Goal: Obtain resource: Obtain resource

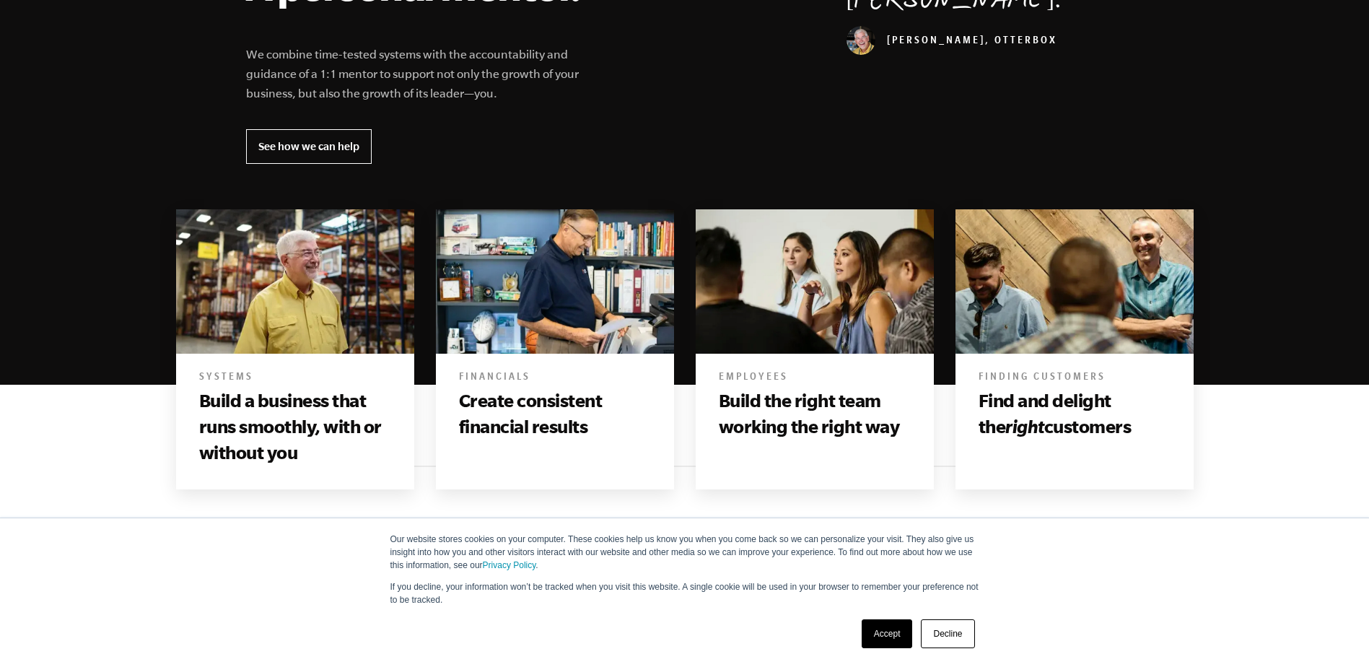
scroll to position [1082, 0]
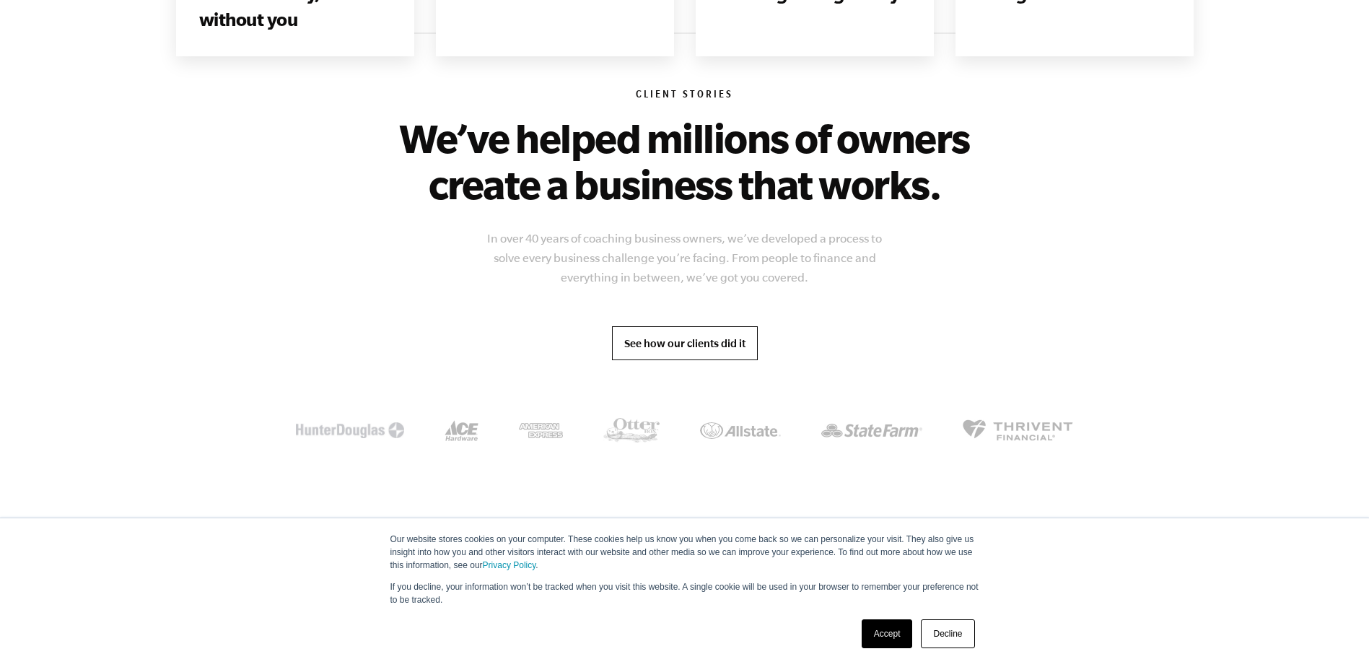
drag, startPoint x: 719, startPoint y: 205, endPoint x: 748, endPoint y: 203, distance: 29.6
click at [719, 326] on link "See how our clients did it" at bounding box center [685, 343] width 146 height 35
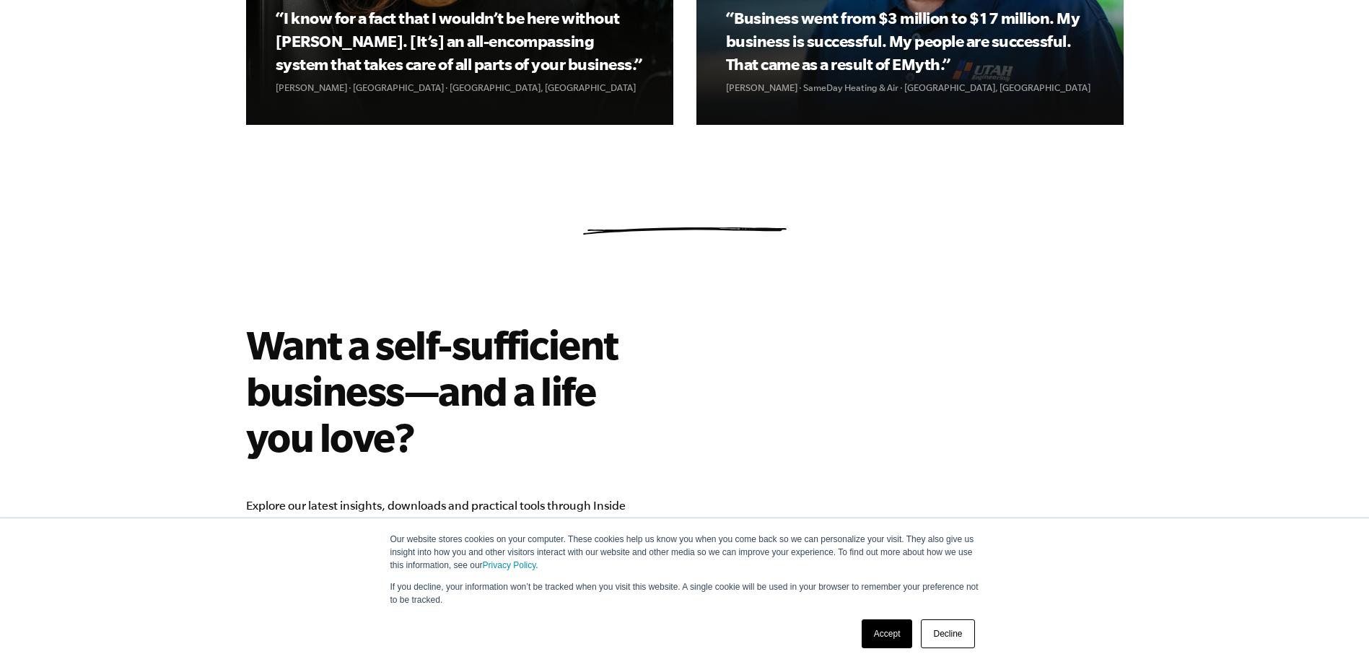
scroll to position [2237, 0]
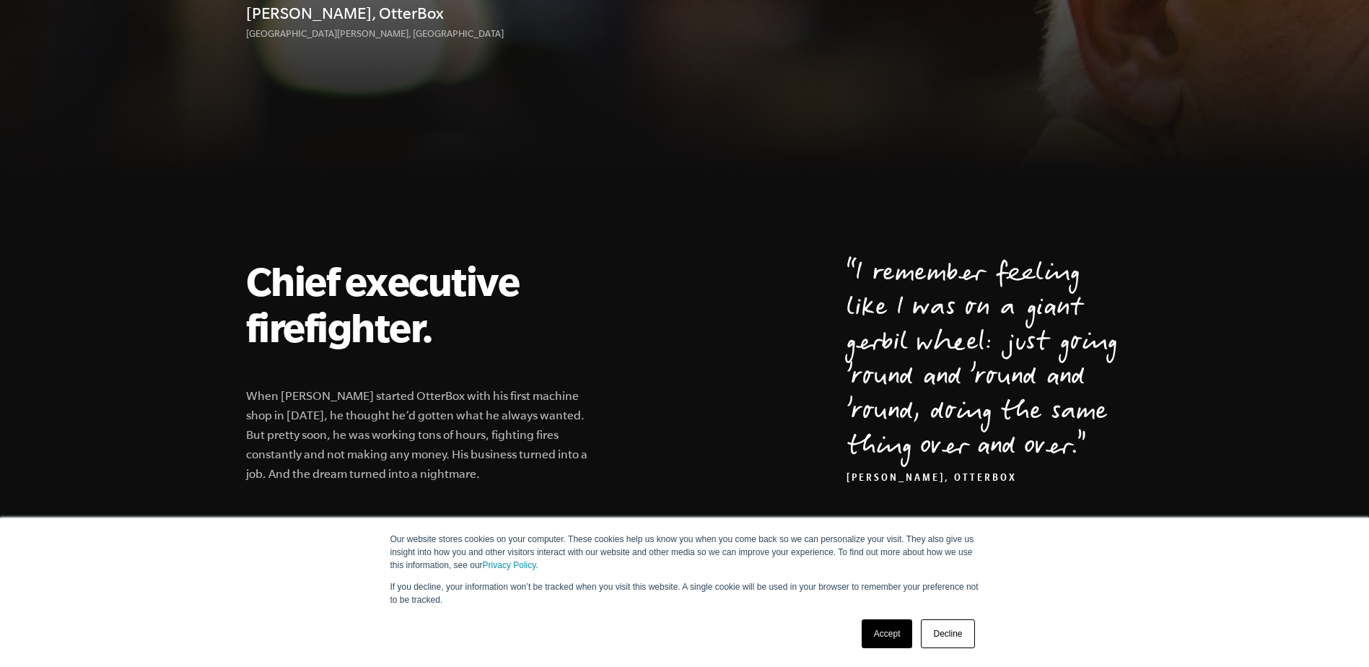
scroll to position [361, 0]
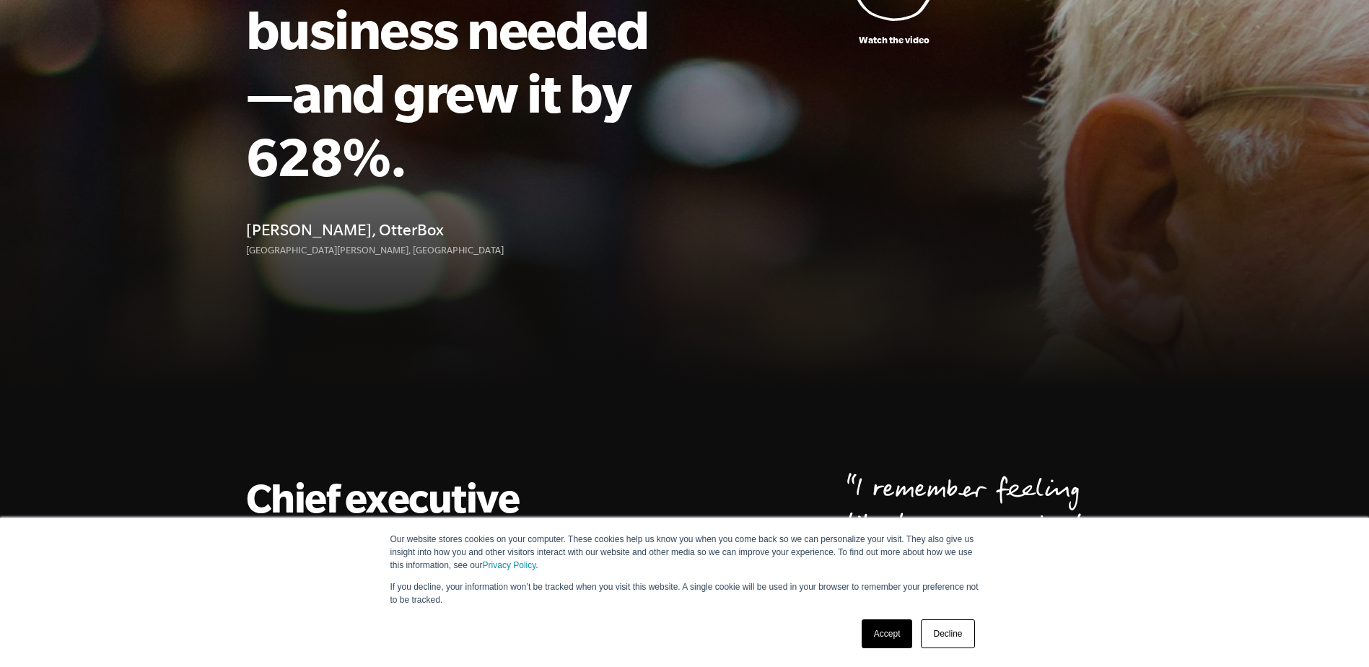
drag, startPoint x: 368, startPoint y: 169, endPoint x: 427, endPoint y: 169, distance: 59.2
click at [427, 216] on h4 "Curt Richardson, OtterBox" at bounding box center [455, 229] width 419 height 26
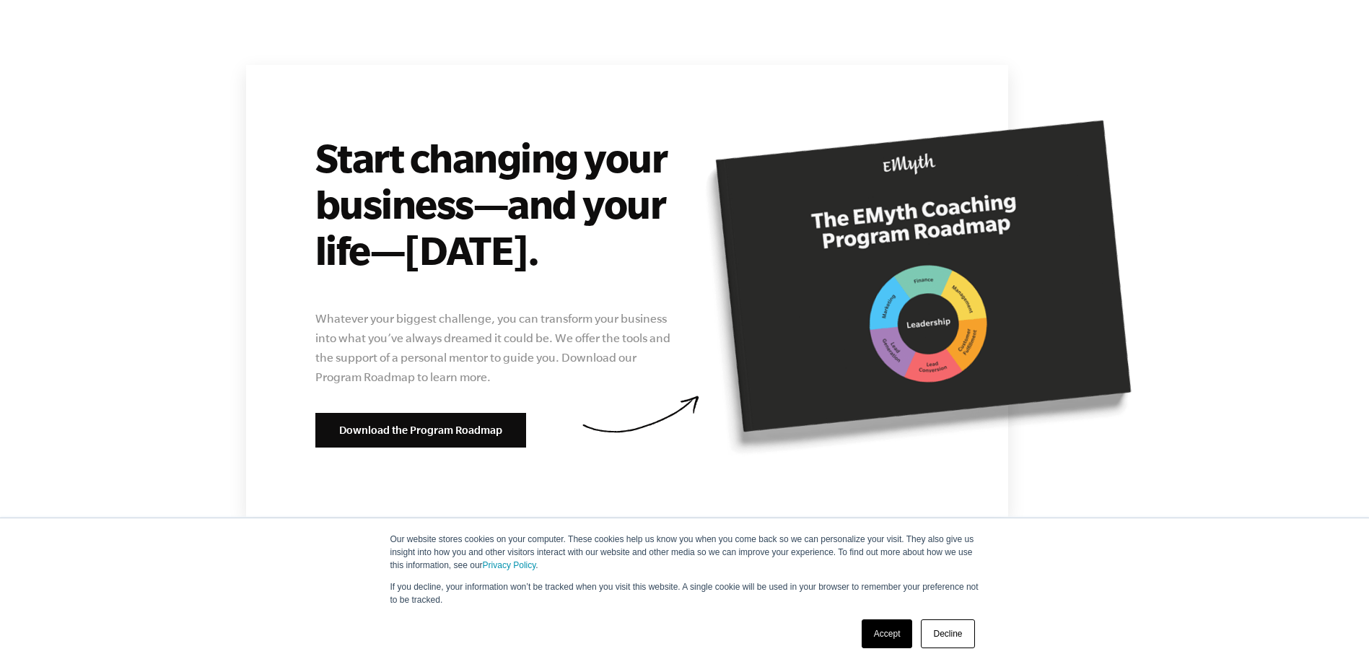
scroll to position [5412, 0]
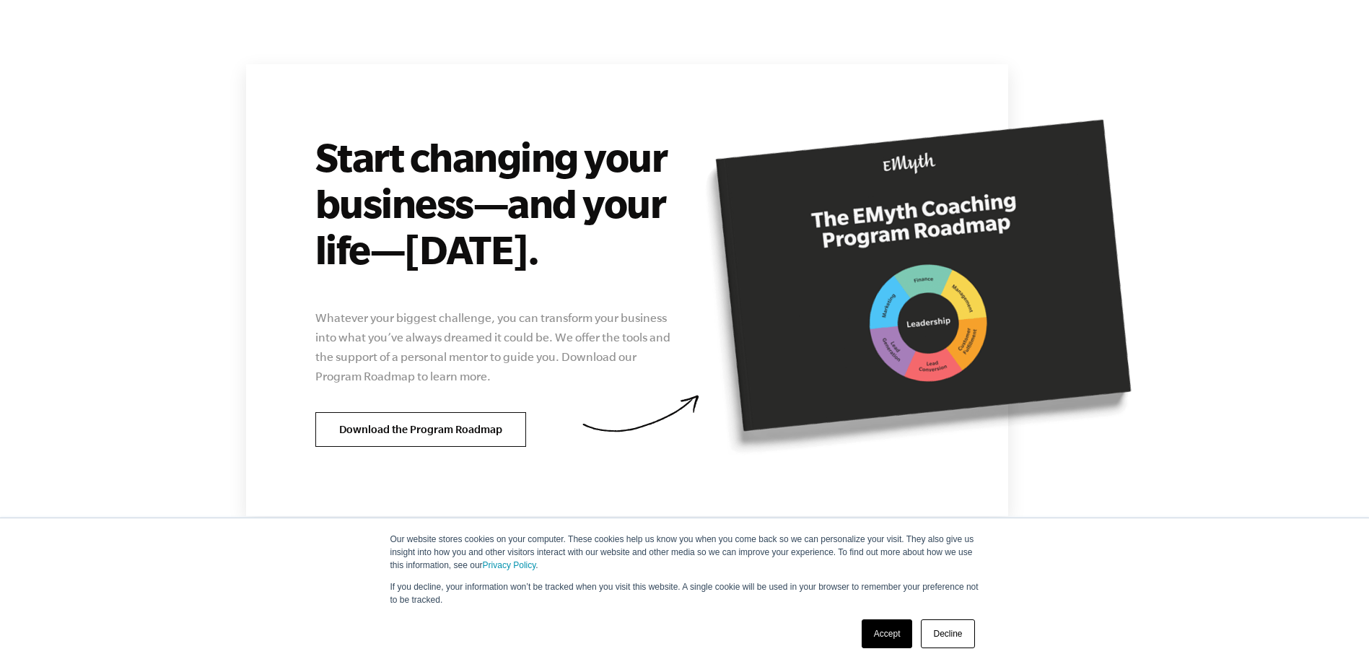
click at [440, 412] on link "Download the Program Roadmap" at bounding box center [420, 429] width 211 height 35
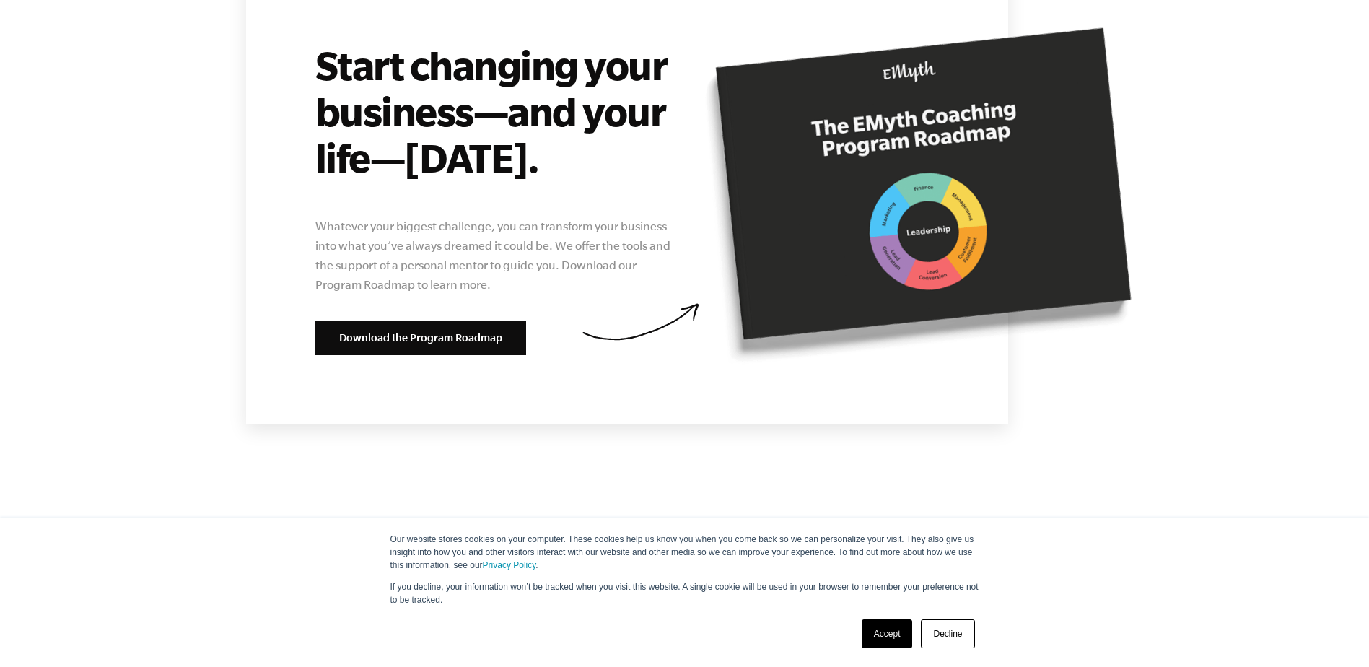
scroll to position [5576, 0]
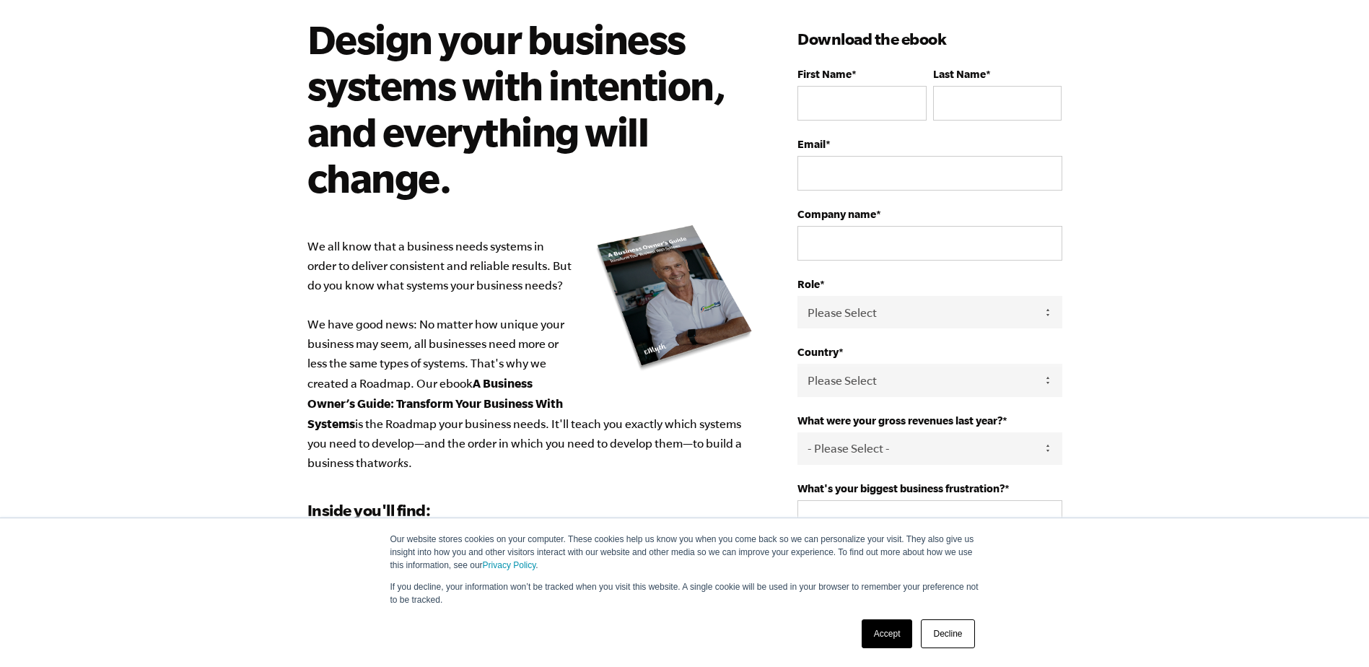
scroll to position [72, 0]
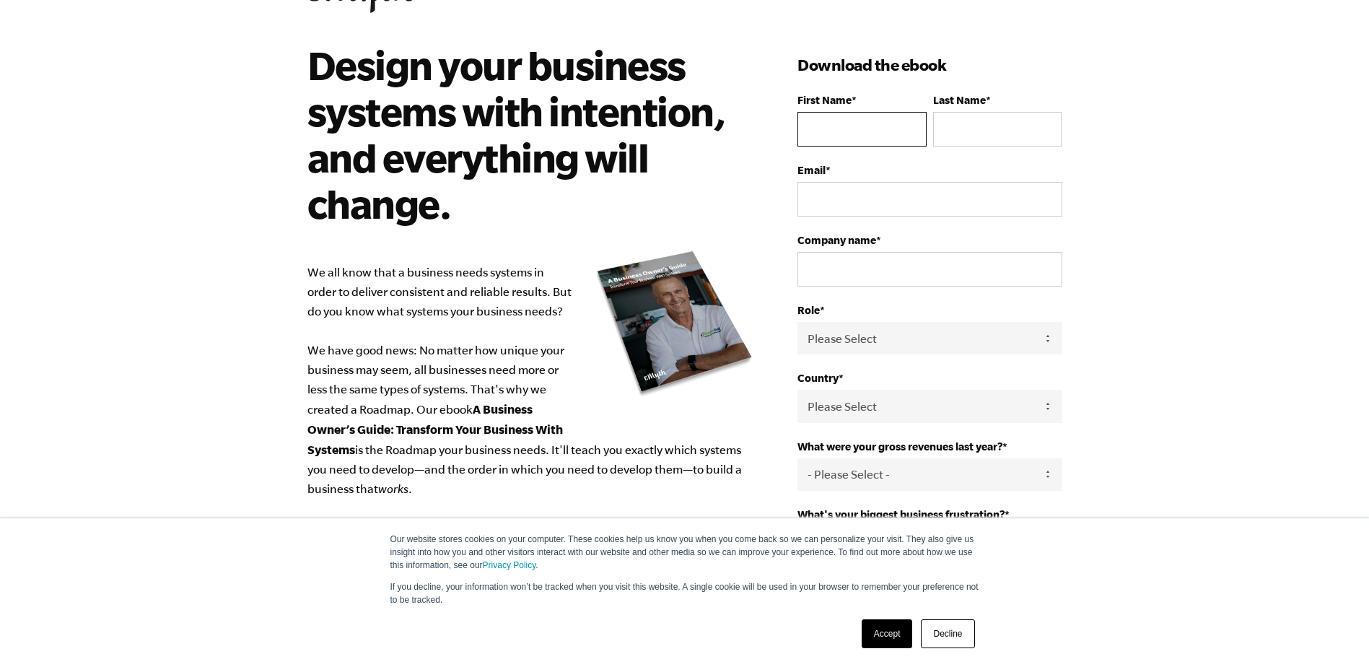
click at [873, 131] on input "First Name *" at bounding box center [861, 129] width 128 height 35
type input "Mohamed"
type input "Sobol"
type input "mohamedsobol93@gmail.com"
type input "Z"
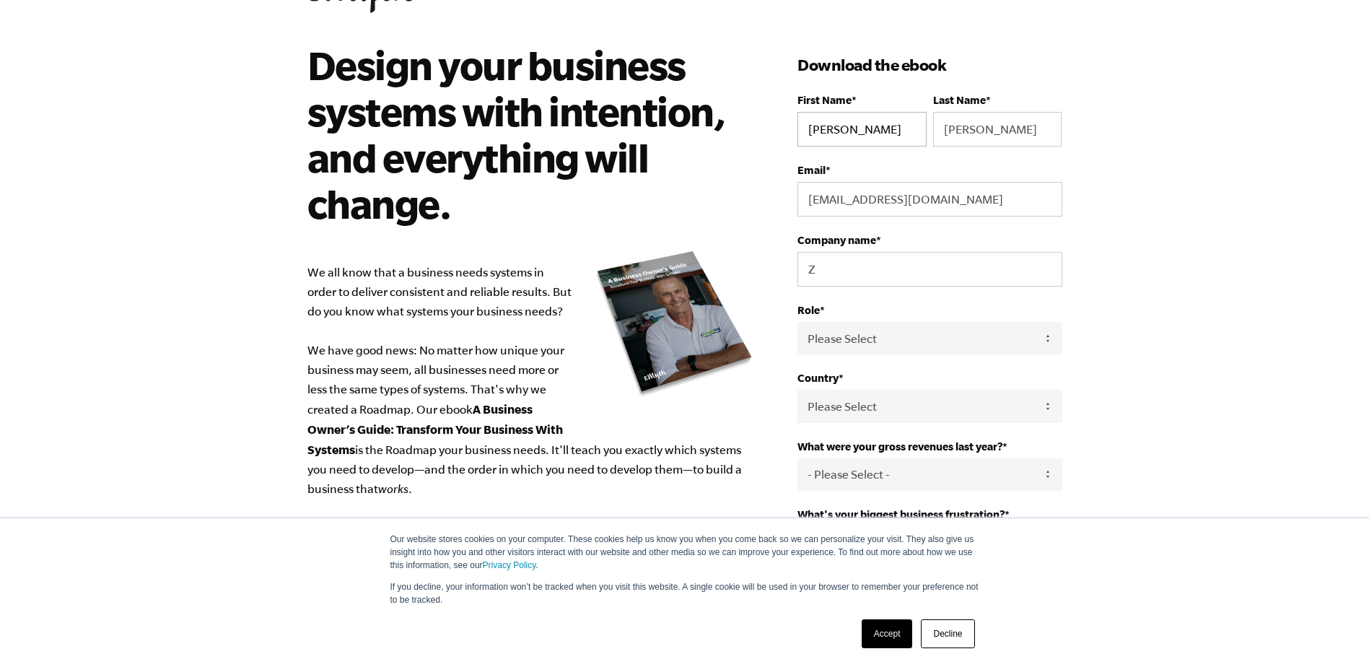
select select "Egypt"
type input "+201140374333"
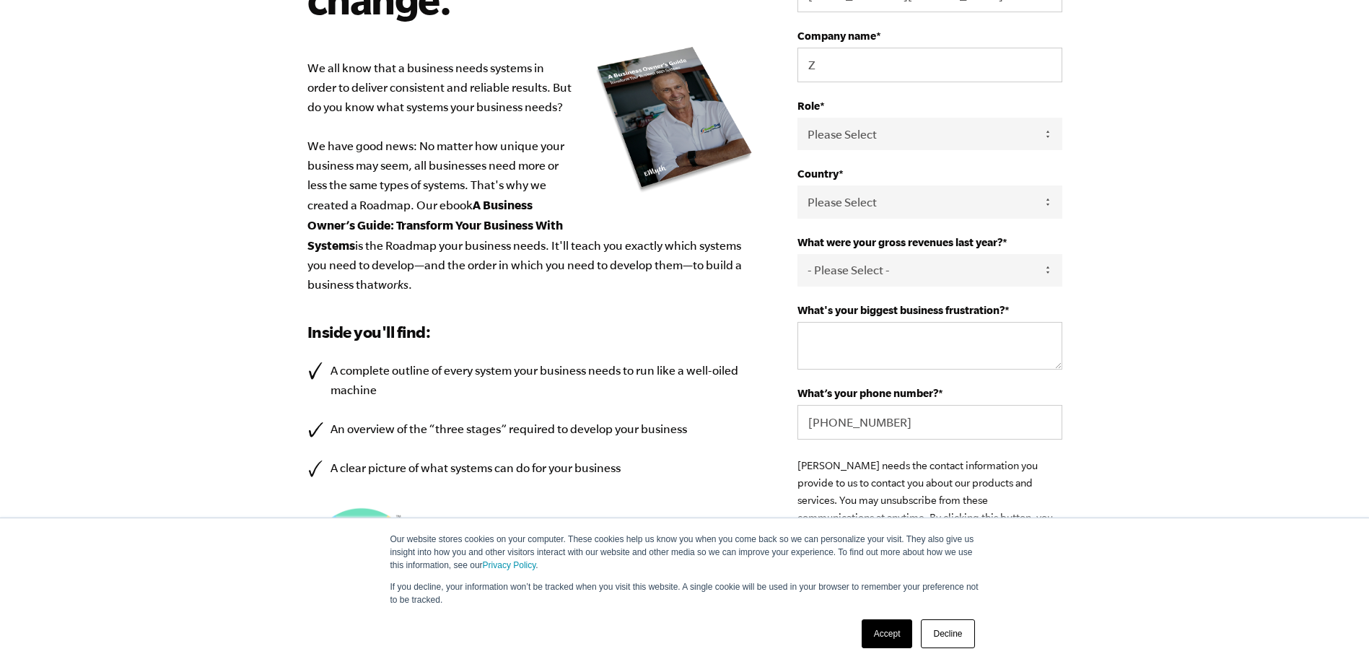
scroll to position [289, 0]
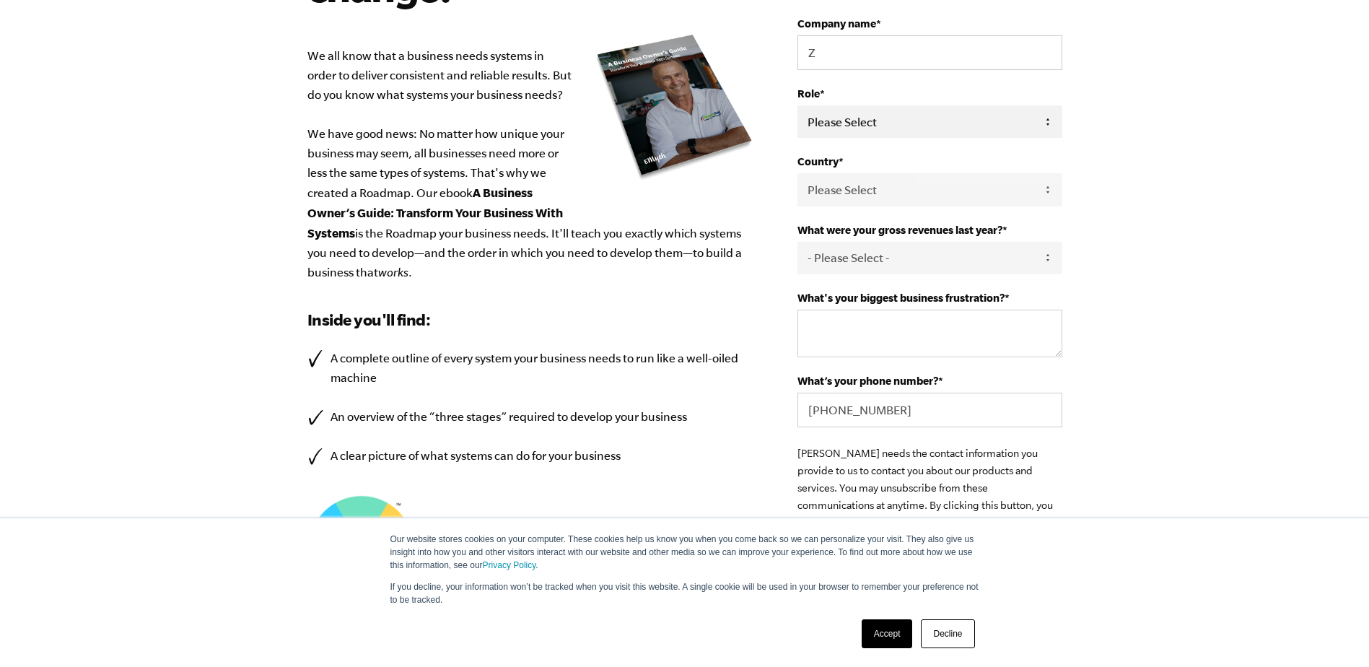
click at [903, 126] on select "Please Select Owner Partner / Co-Owner Executive Employee / Other" at bounding box center [929, 121] width 264 height 32
select select "Executive"
click at [797, 105] on select "Please Select Owner Partner / Co-Owner Executive Employee / Other" at bounding box center [929, 121] width 264 height 32
click at [901, 257] on select "- Please Select - 0-75K 76-150K 151-275K 276-500K 501-750K 751-1M 1-2.5M 2.5-5M…" at bounding box center [929, 258] width 264 height 32
select select "0-75K"
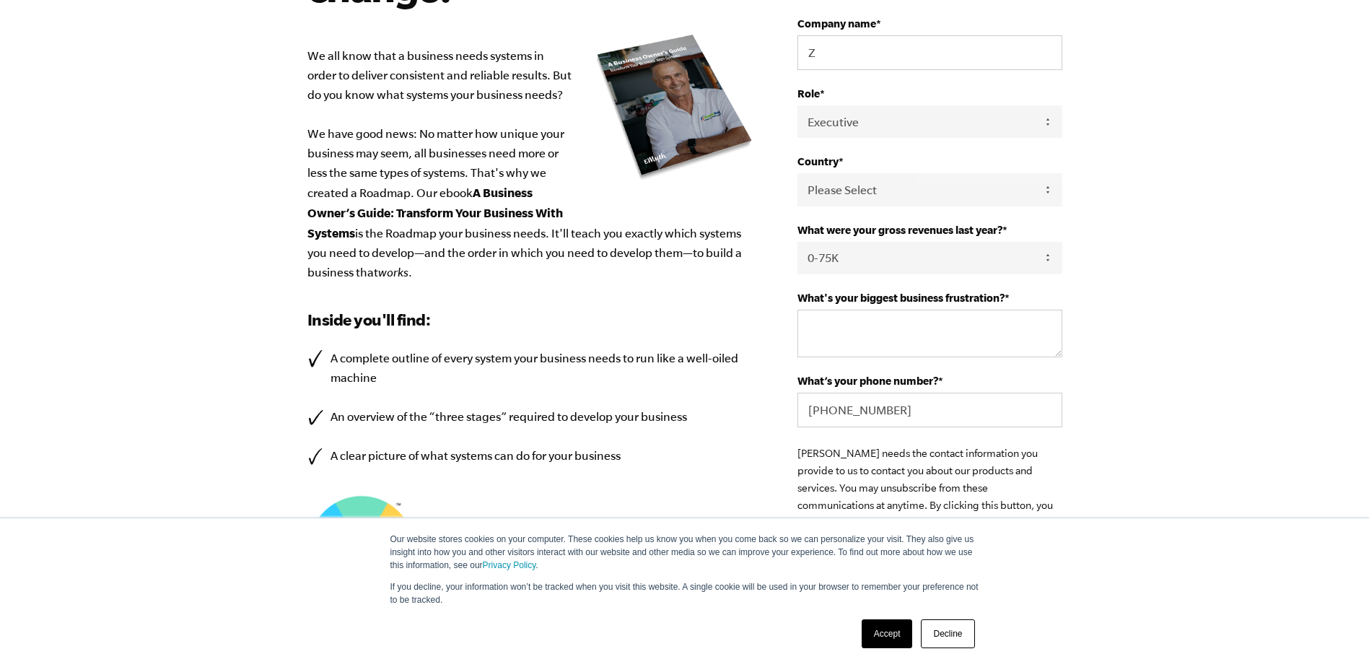
click at [797, 242] on select "- Please Select - 0-75K 76-150K 151-275K 276-500K 501-750K 751-1M 1-2.5M 2.5-5M…" at bounding box center [929, 258] width 264 height 32
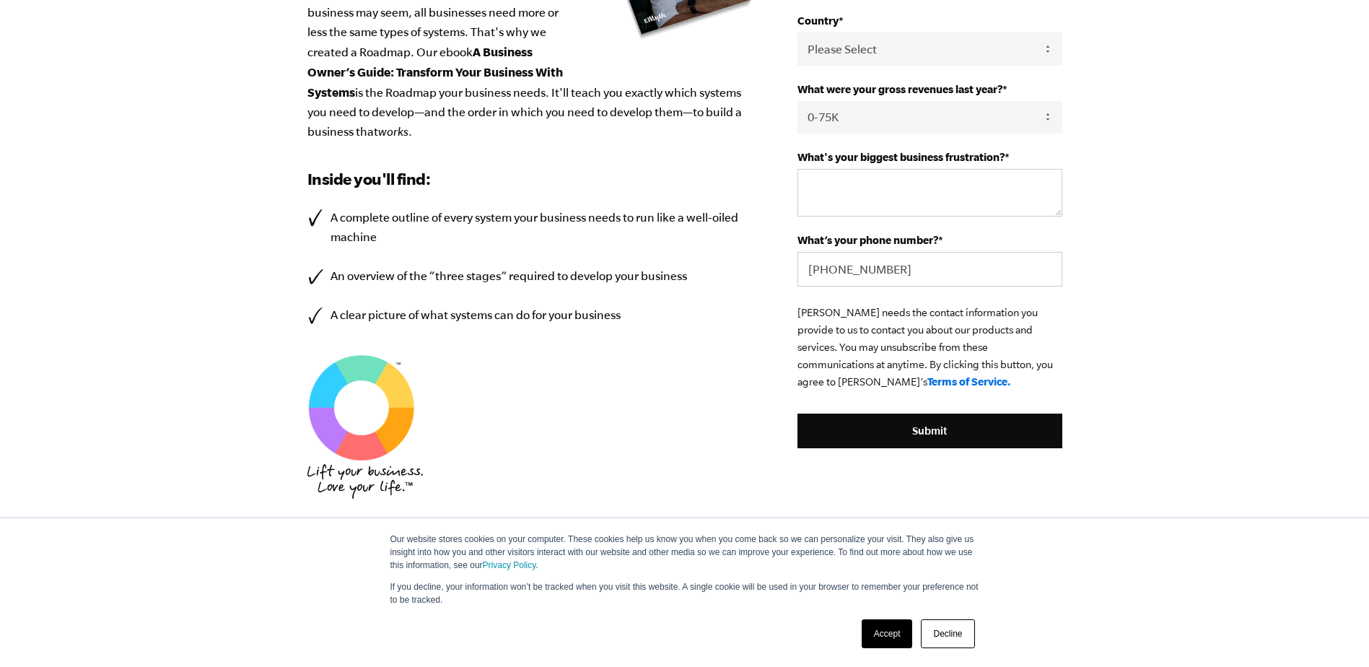
scroll to position [433, 0]
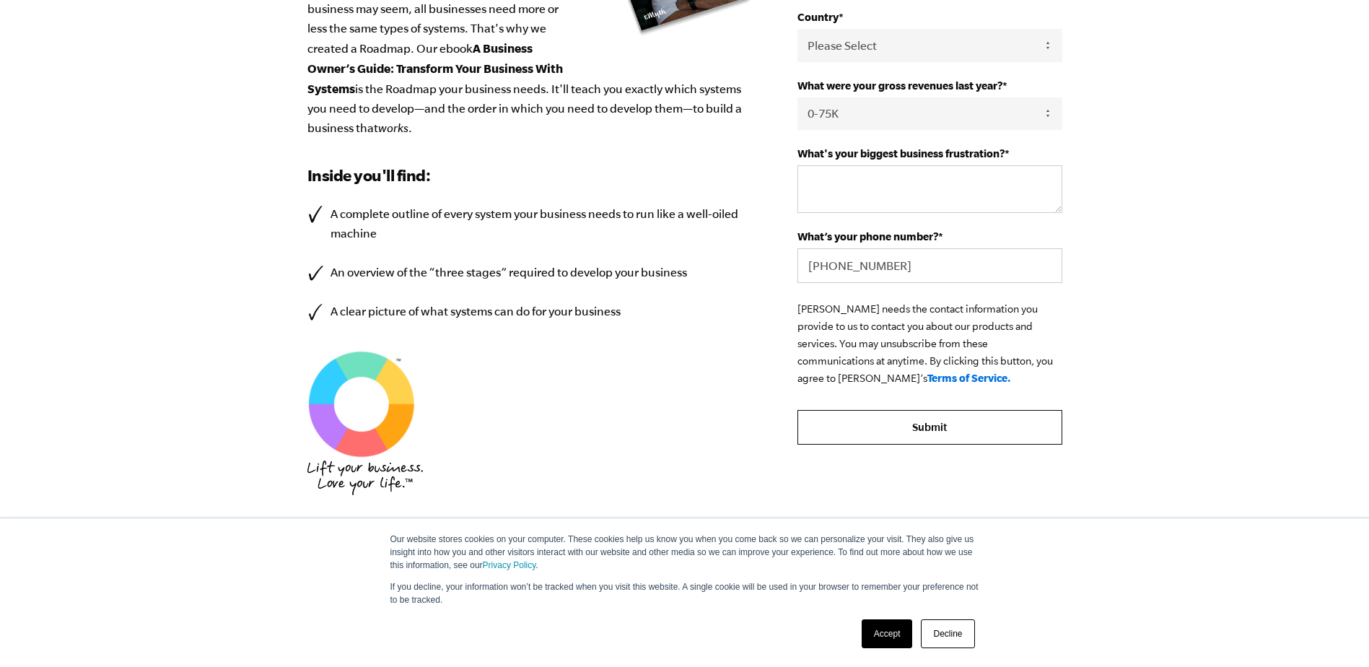
click at [947, 415] on input "Submit" at bounding box center [929, 427] width 264 height 35
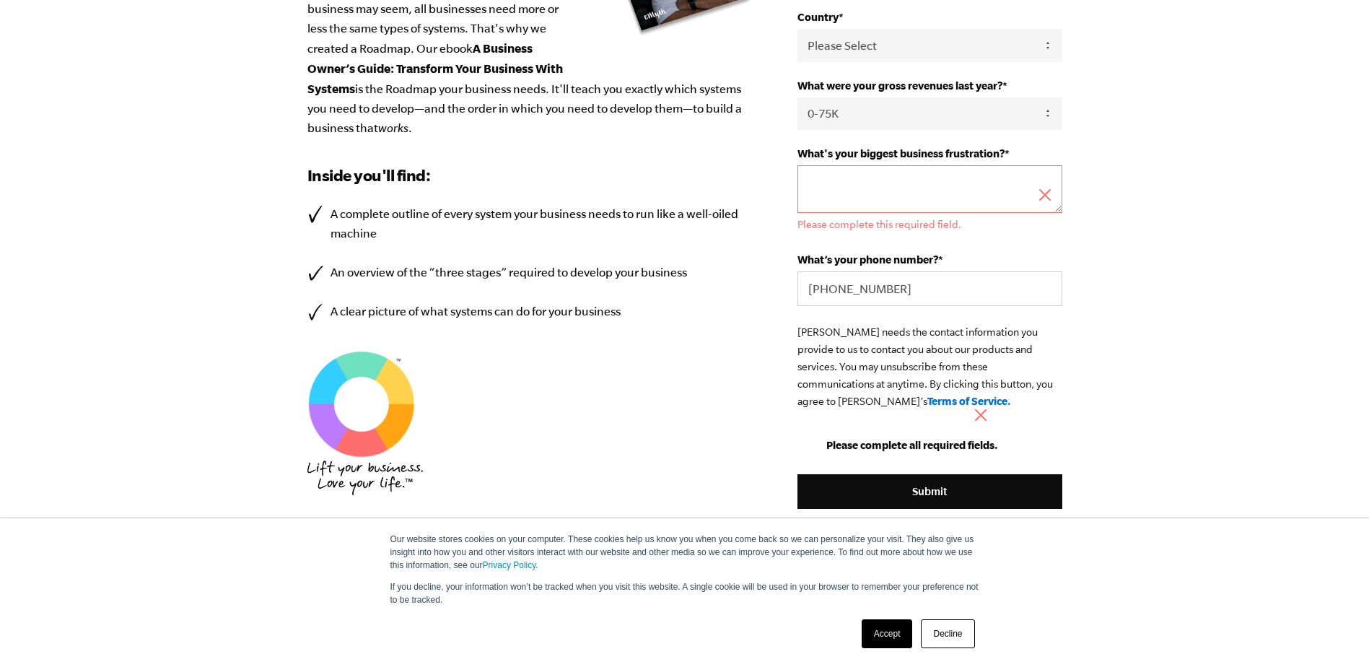
click at [916, 205] on textarea "What's your biggest business frustration? *" at bounding box center [929, 189] width 264 height 48
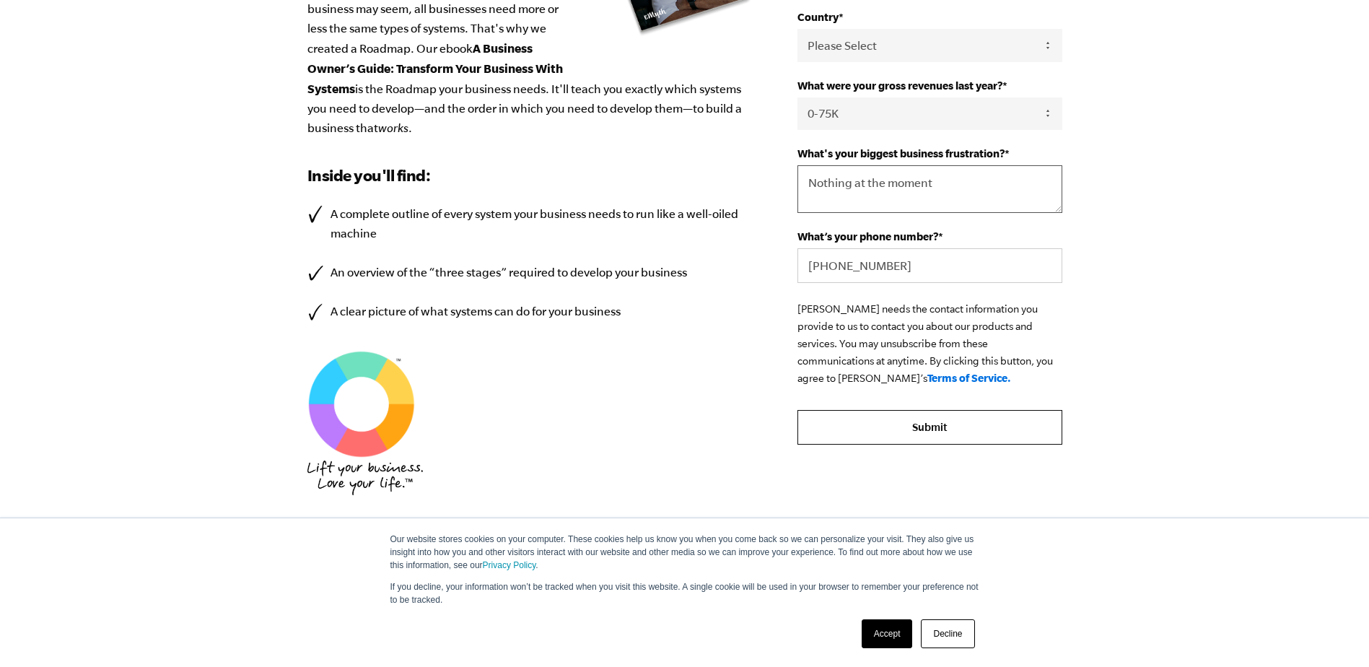
type textarea "Nothing at the moment"
click at [964, 439] on input "Submit" at bounding box center [929, 427] width 264 height 35
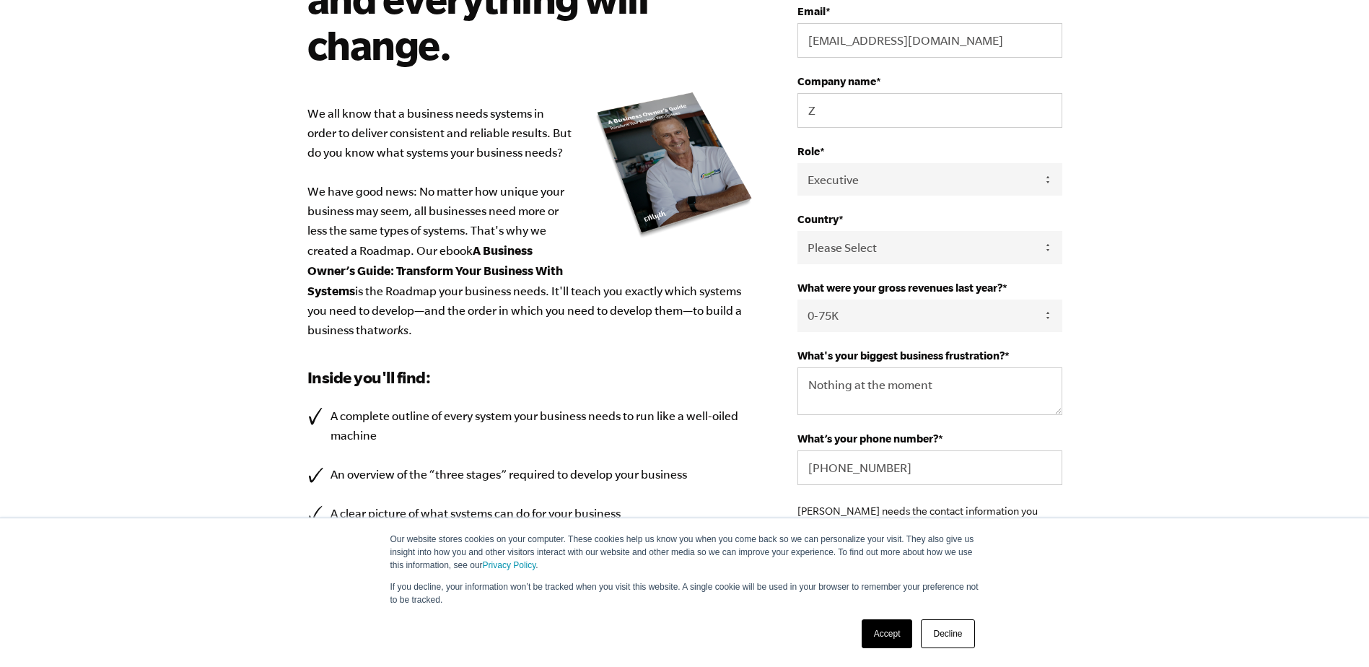
scroll to position [0, 0]
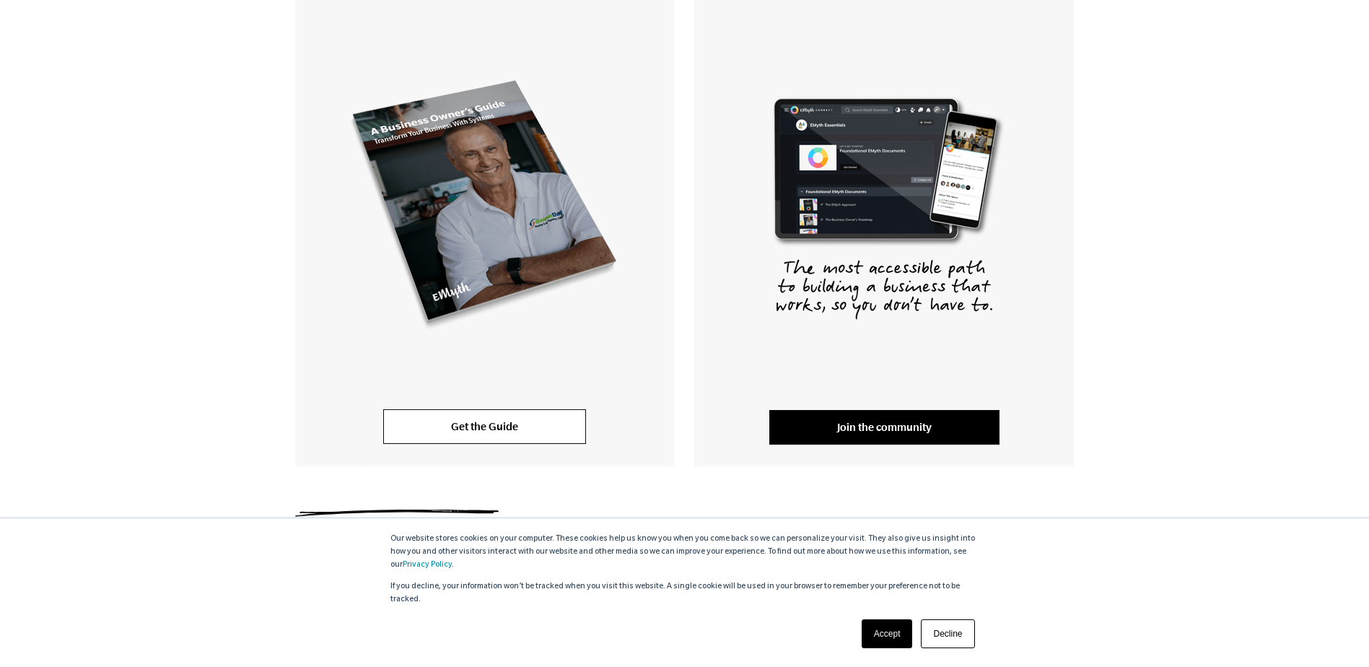
scroll to position [289, 0]
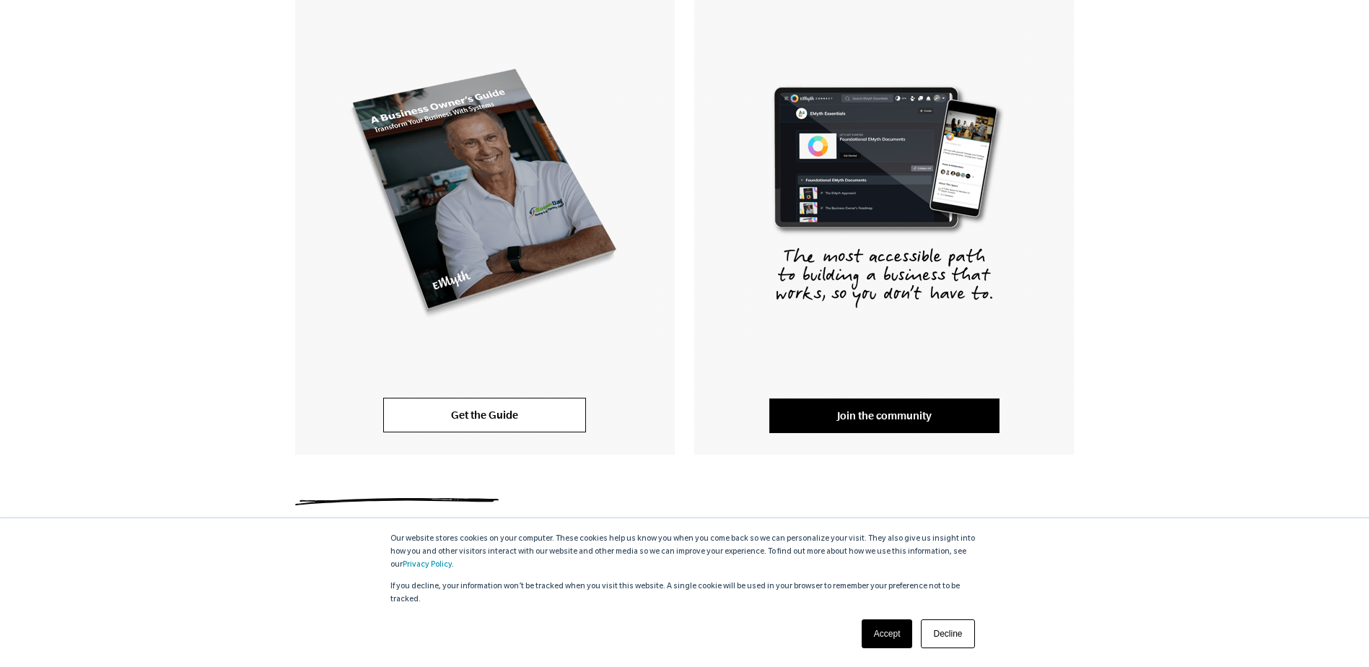
click at [877, 629] on link "Accept" at bounding box center [887, 633] width 51 height 29
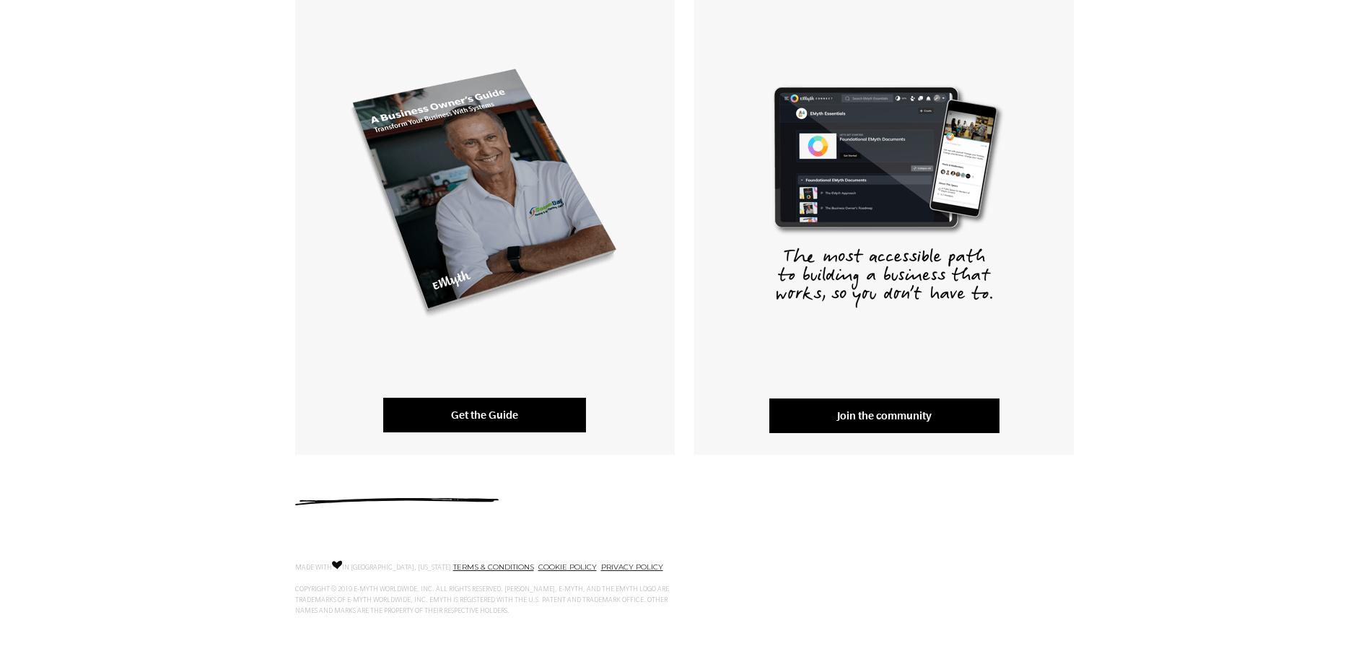
click at [542, 407] on link "Get the Guide" at bounding box center [484, 415] width 203 height 35
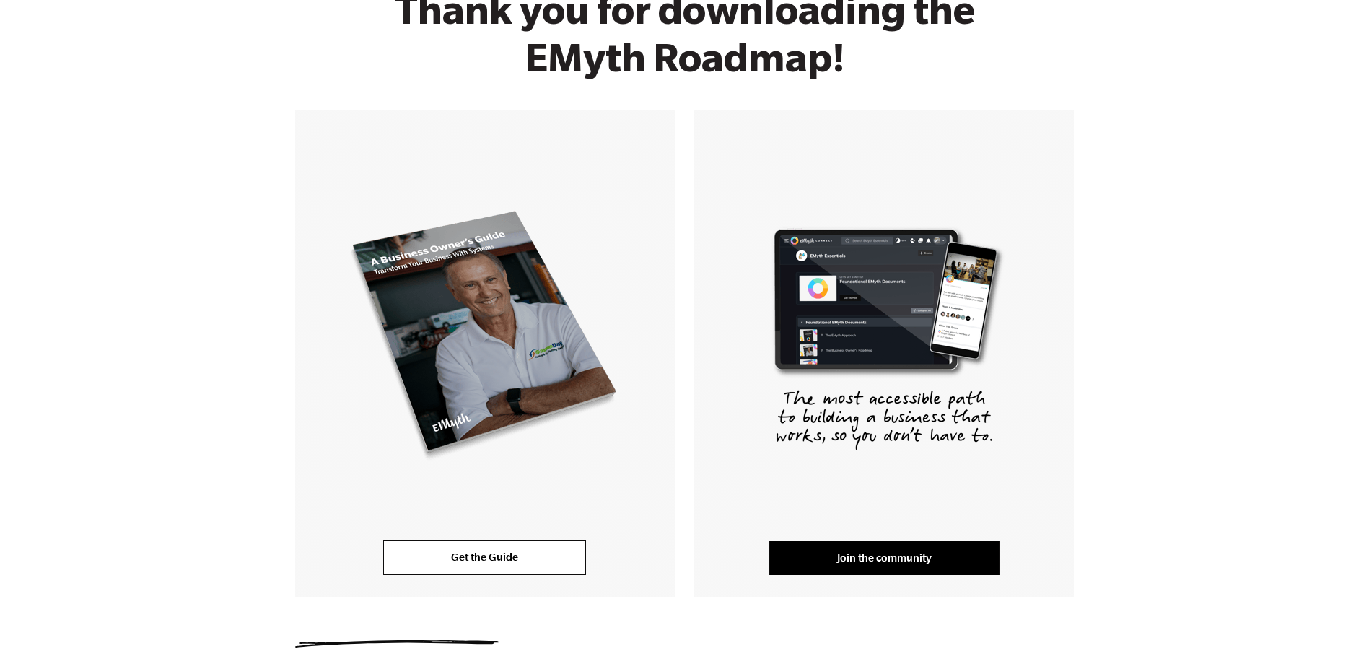
scroll to position [0, 0]
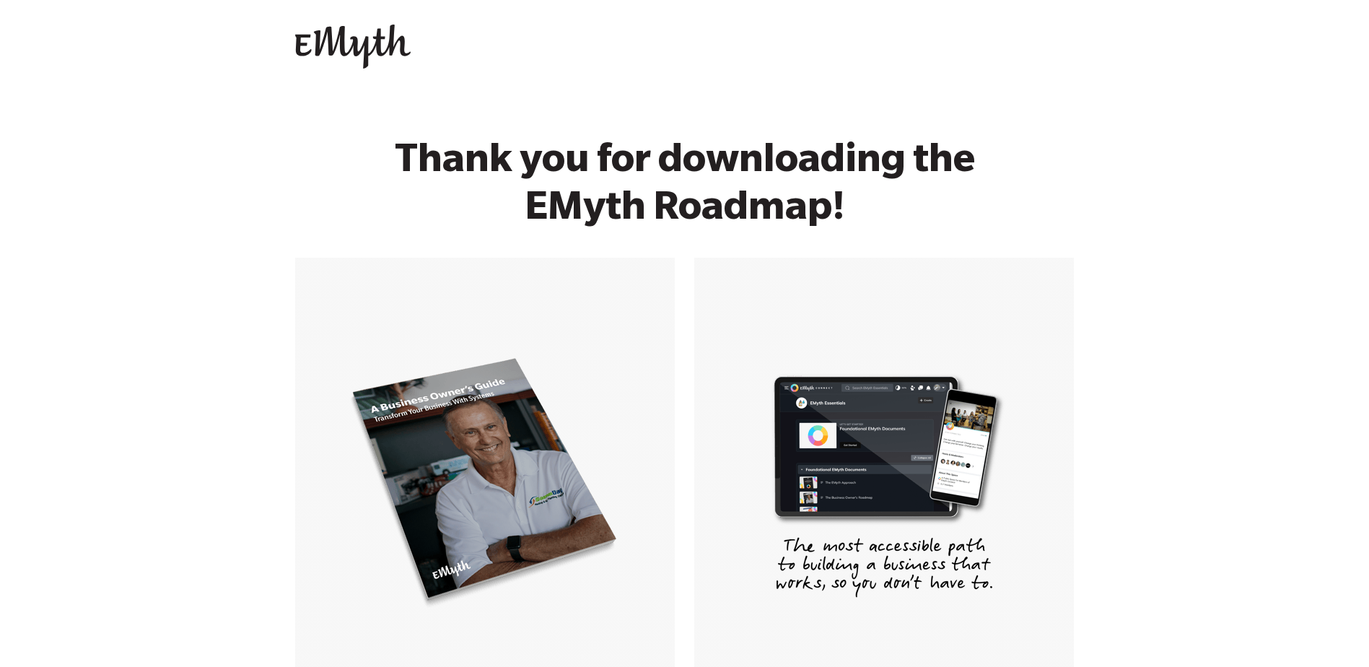
click at [377, 51] on img at bounding box center [352, 47] width 115 height 45
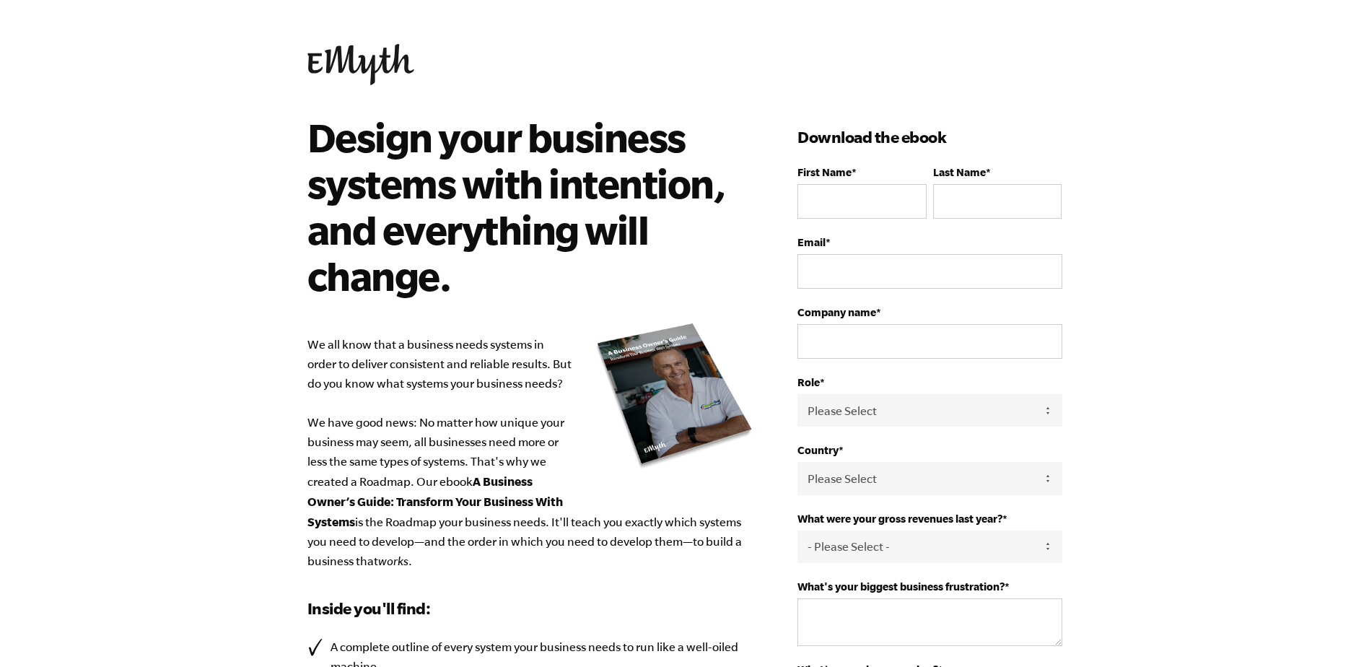
click at [356, 57] on img at bounding box center [360, 64] width 107 height 41
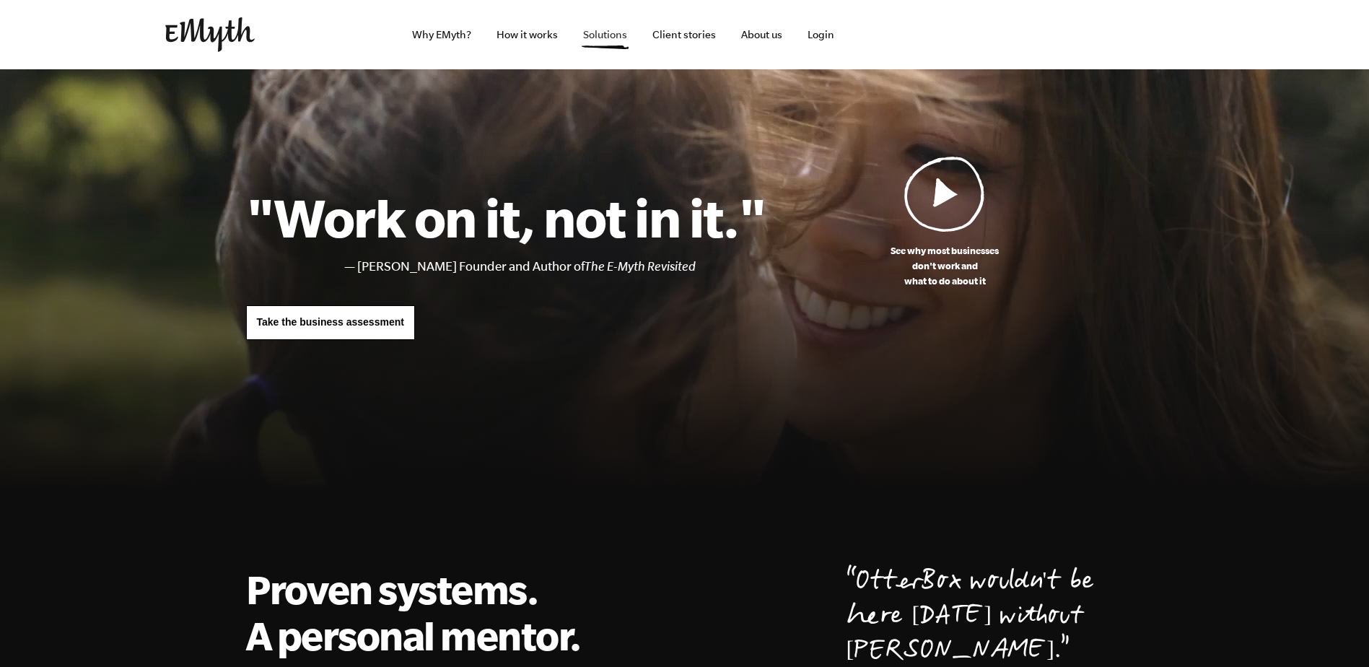
click at [631, 34] on link "Solutions" at bounding box center [605, 34] width 67 height 69
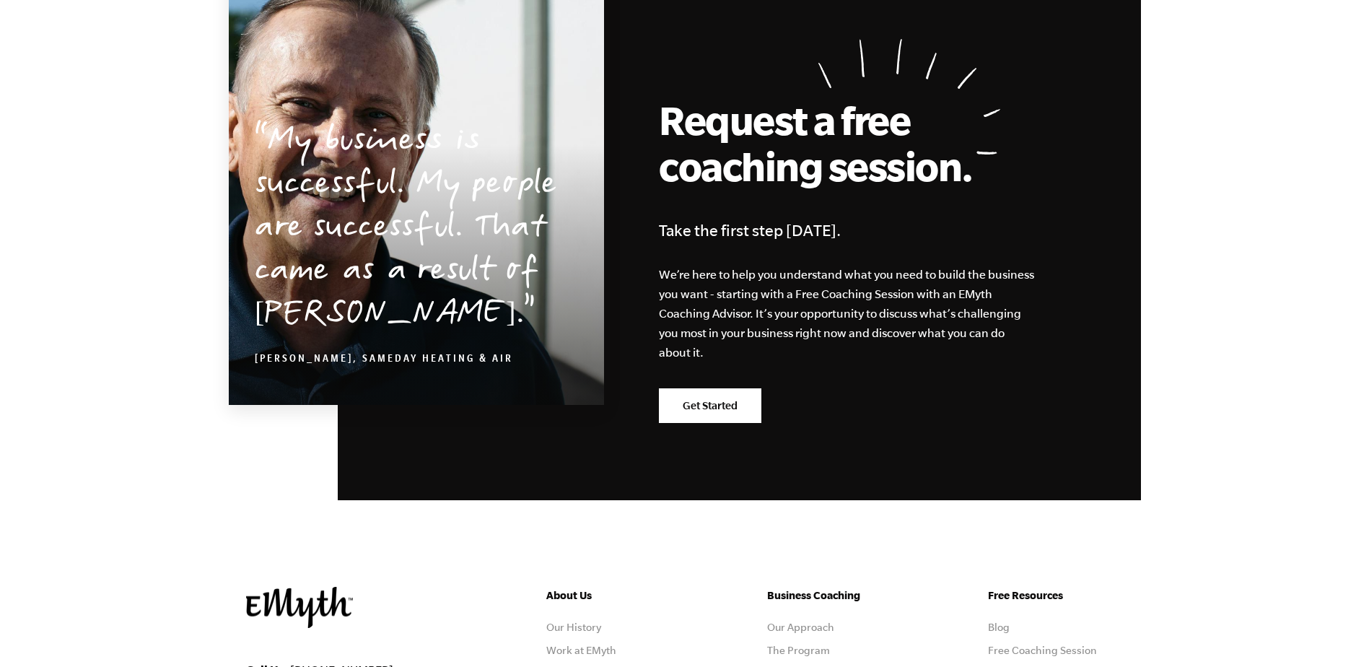
scroll to position [2583, 0]
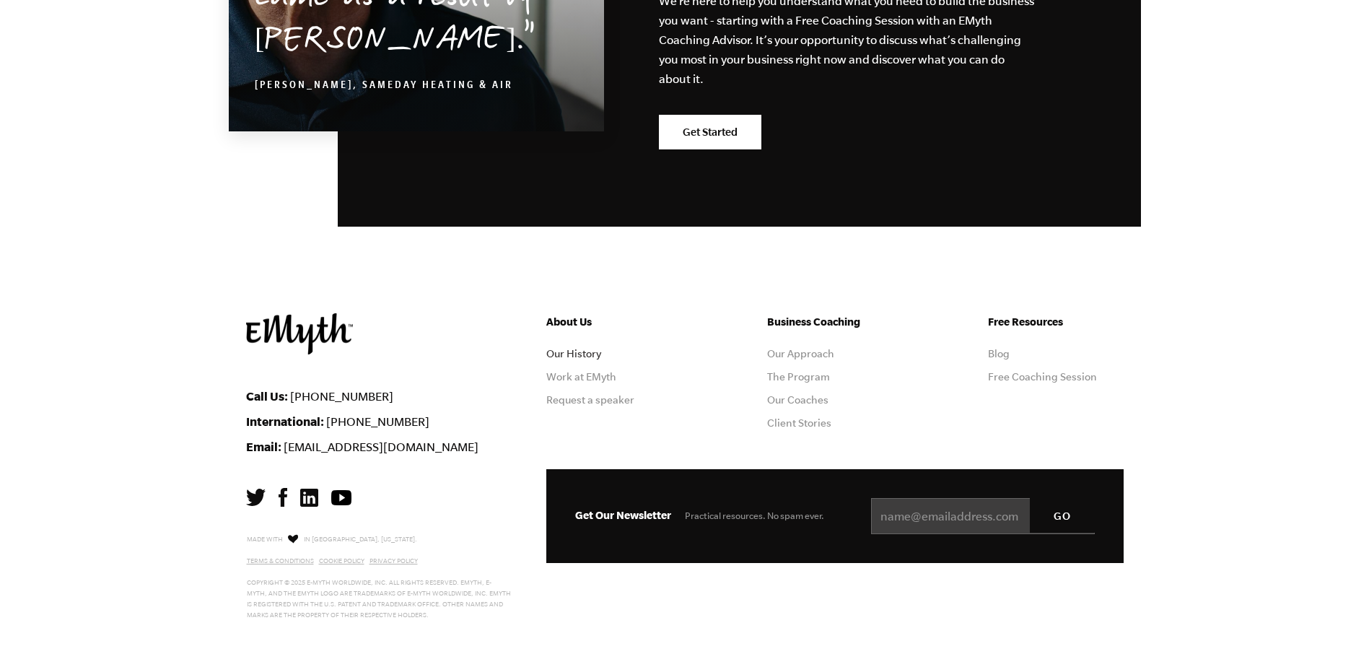
click at [591, 357] on link "Our History" at bounding box center [573, 354] width 55 height 12
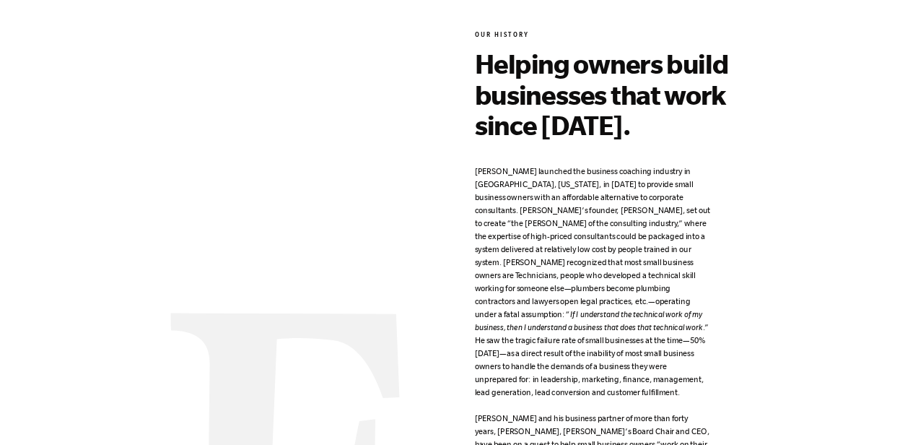
scroll to position [1155, 0]
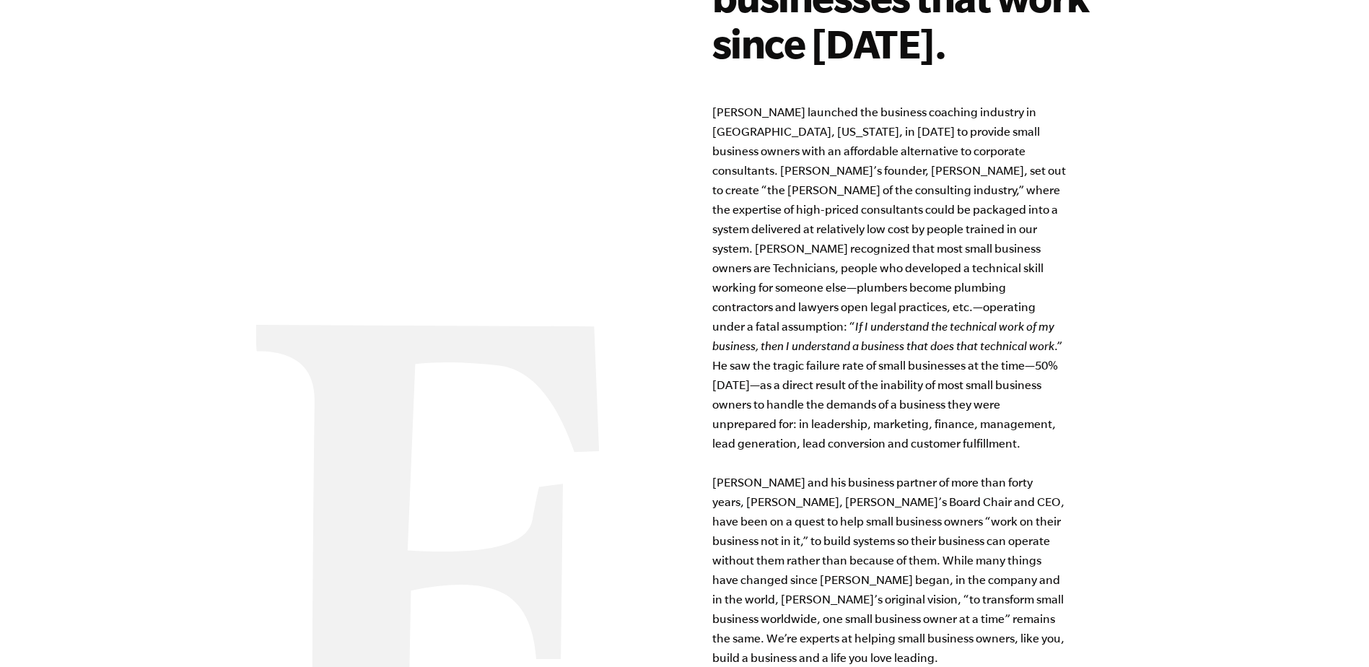
click at [1100, 305] on div "Our History Helping owners build businesses that work since [DATE]. [PERSON_NAM…" at bounding box center [917, 336] width 411 height 1009
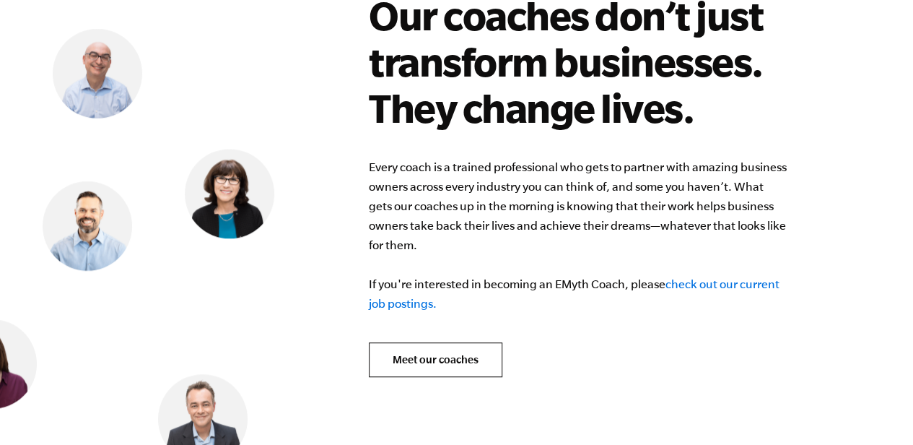
scroll to position [5965, 0]
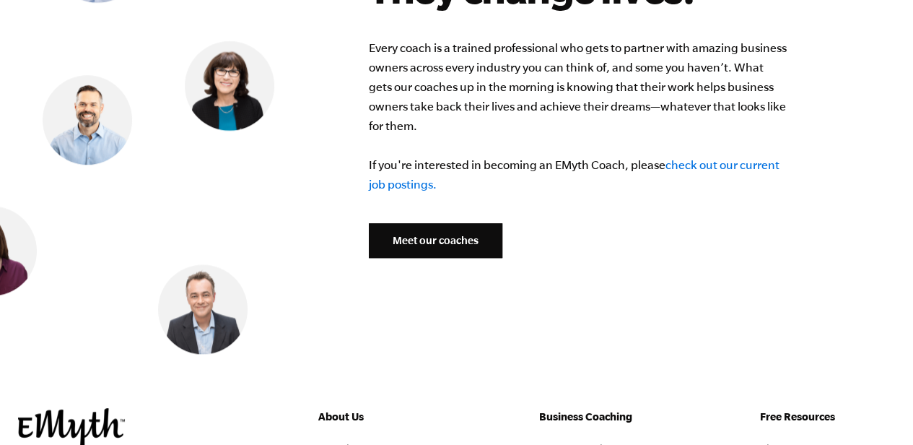
click at [450, 223] on link "Meet our coaches" at bounding box center [435, 240] width 133 height 35
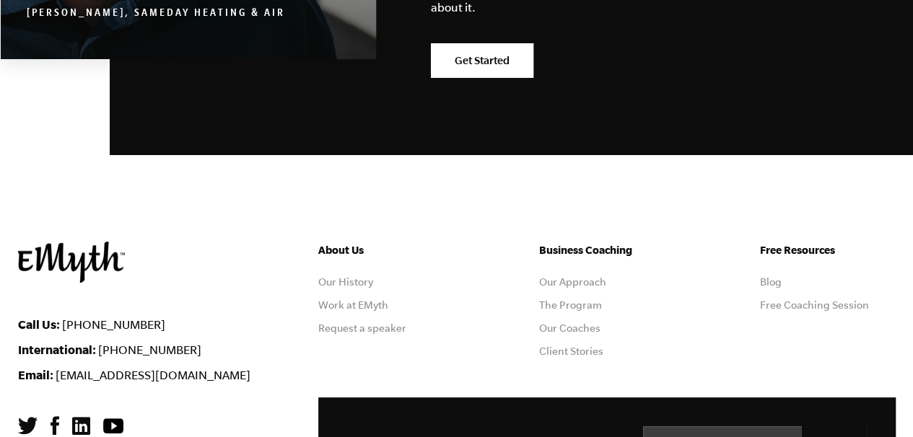
scroll to position [2850, 0]
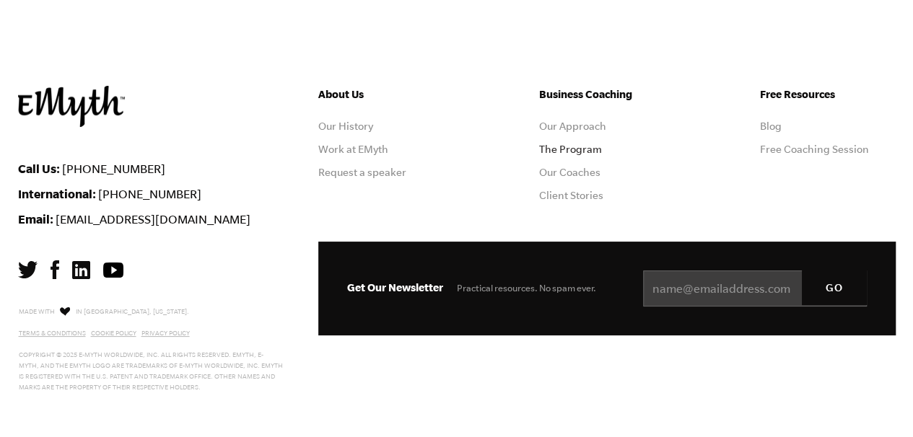
click at [582, 150] on link "The Program" at bounding box center [570, 150] width 63 height 12
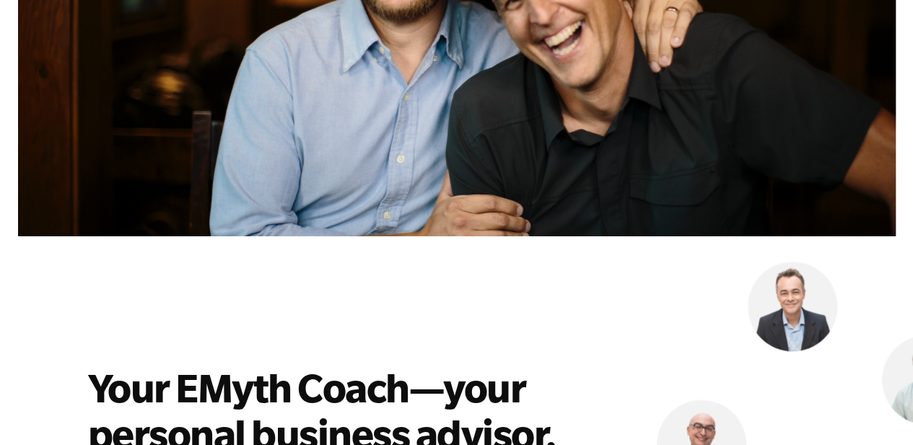
scroll to position [3897, 0]
